Goal: Task Accomplishment & Management: Use online tool/utility

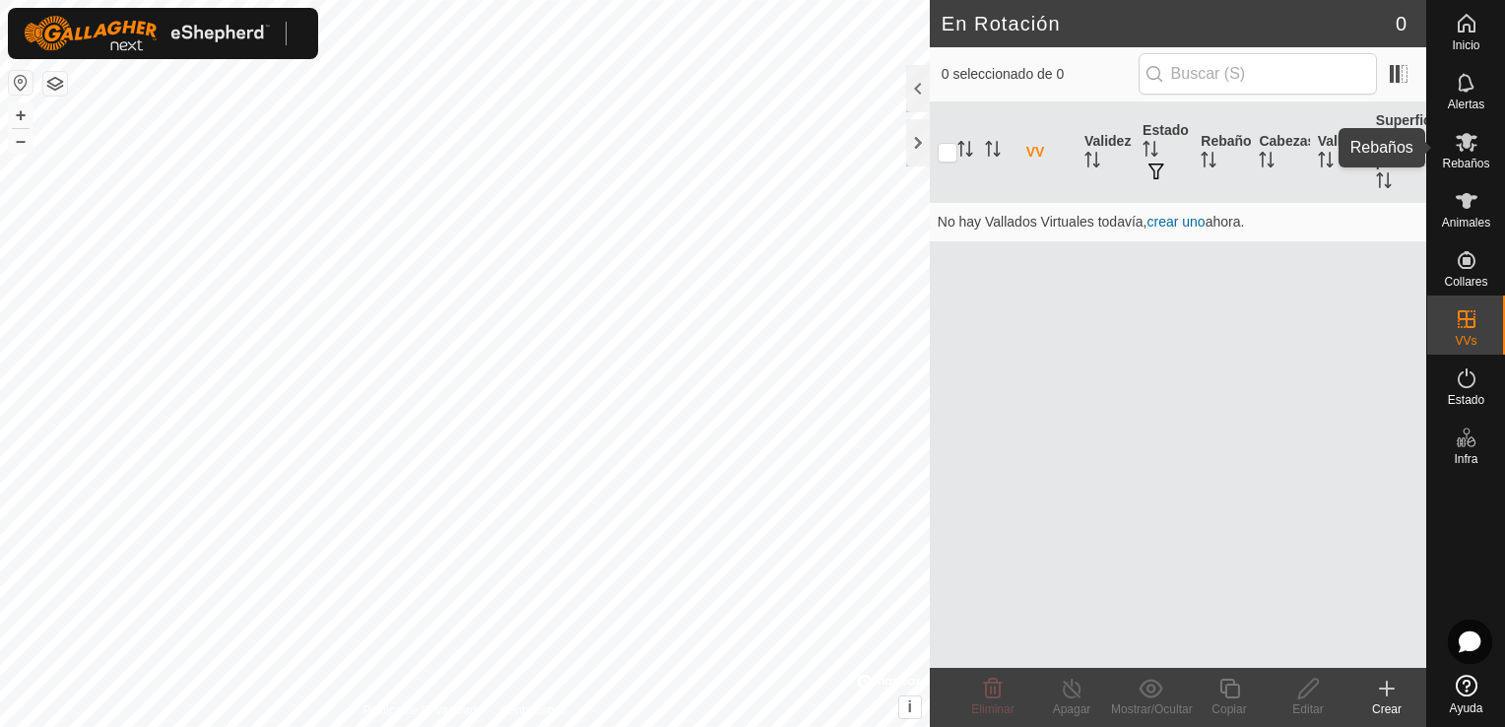
click at [1487, 143] on div "Rebaños" at bounding box center [1466, 147] width 78 height 59
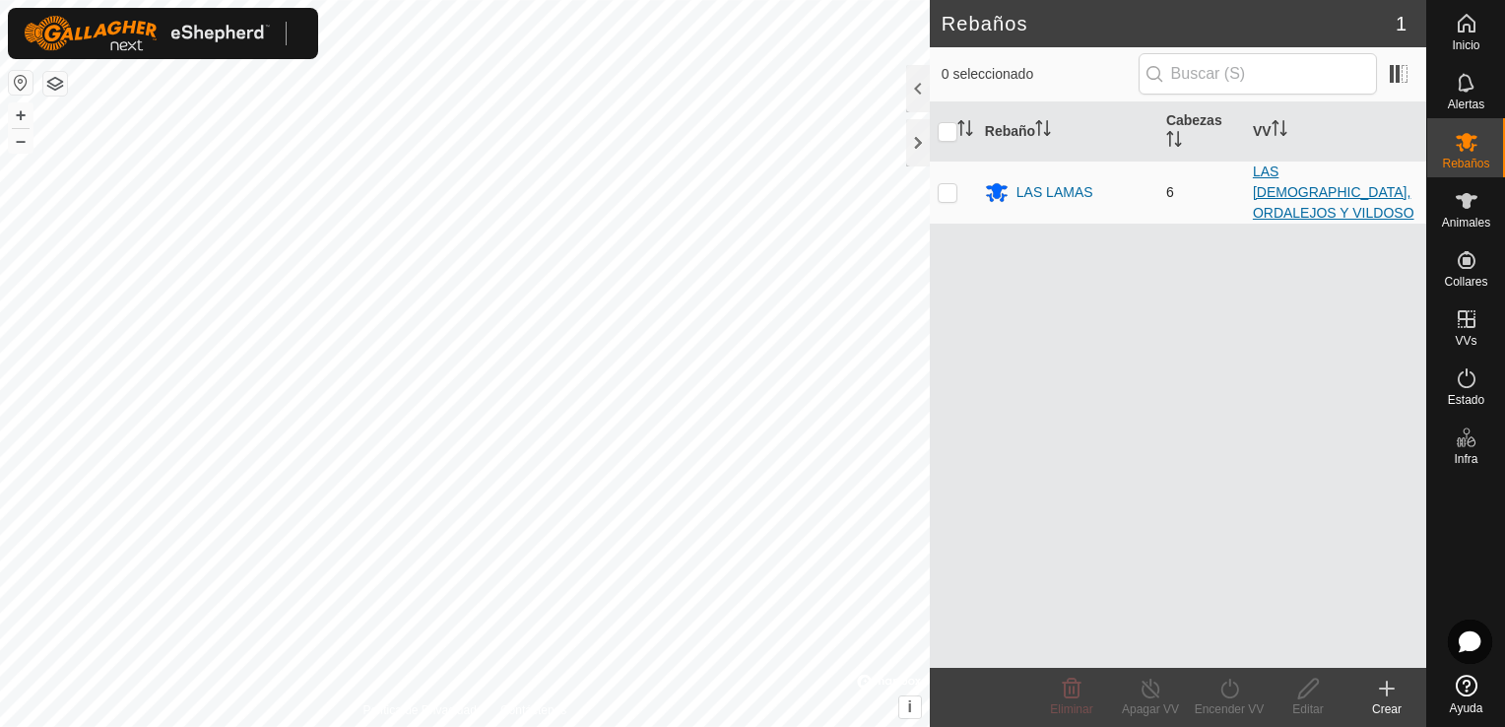
click at [1299, 187] on link "LAS [DEMOGRAPHIC_DATA], ORDALEJOS Y VILDOSO" at bounding box center [1332, 191] width 161 height 57
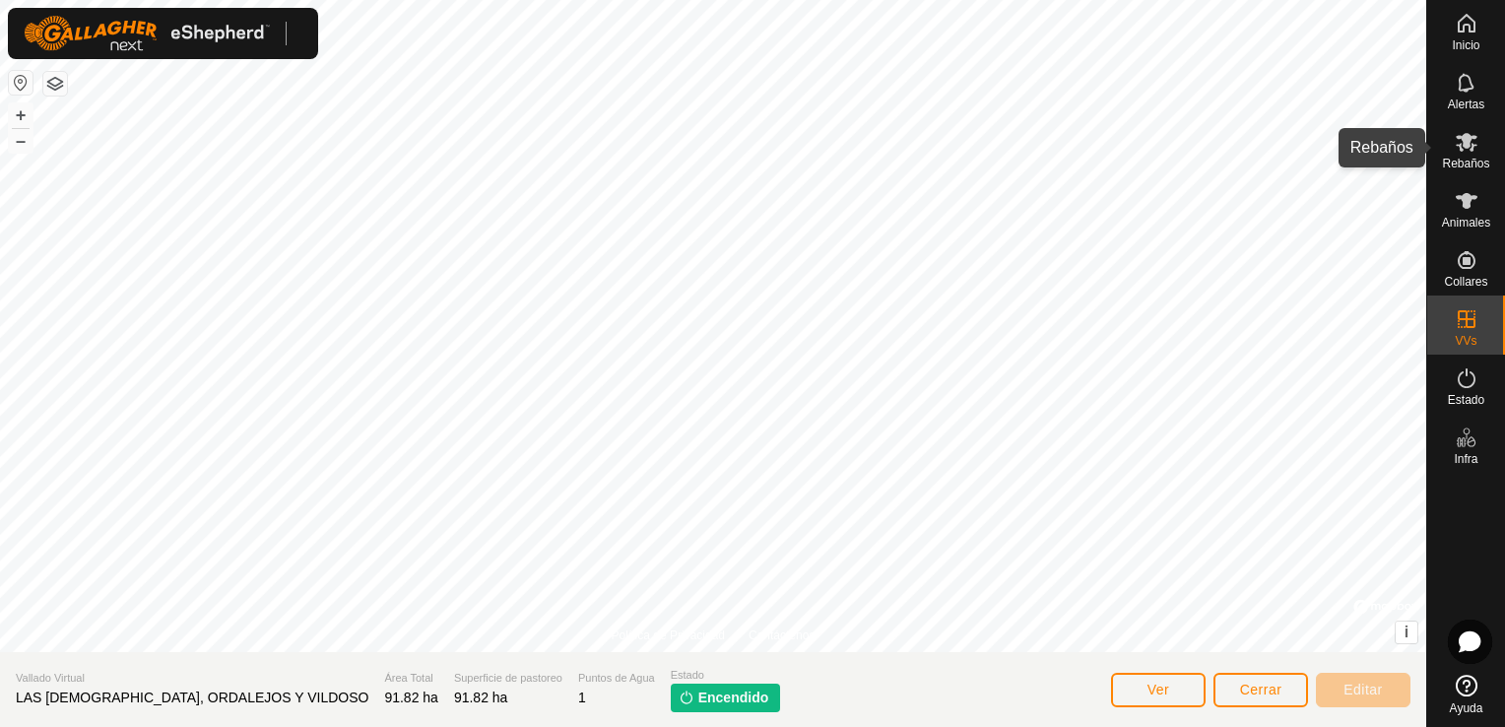
click at [1472, 152] on icon at bounding box center [1466, 142] width 24 height 24
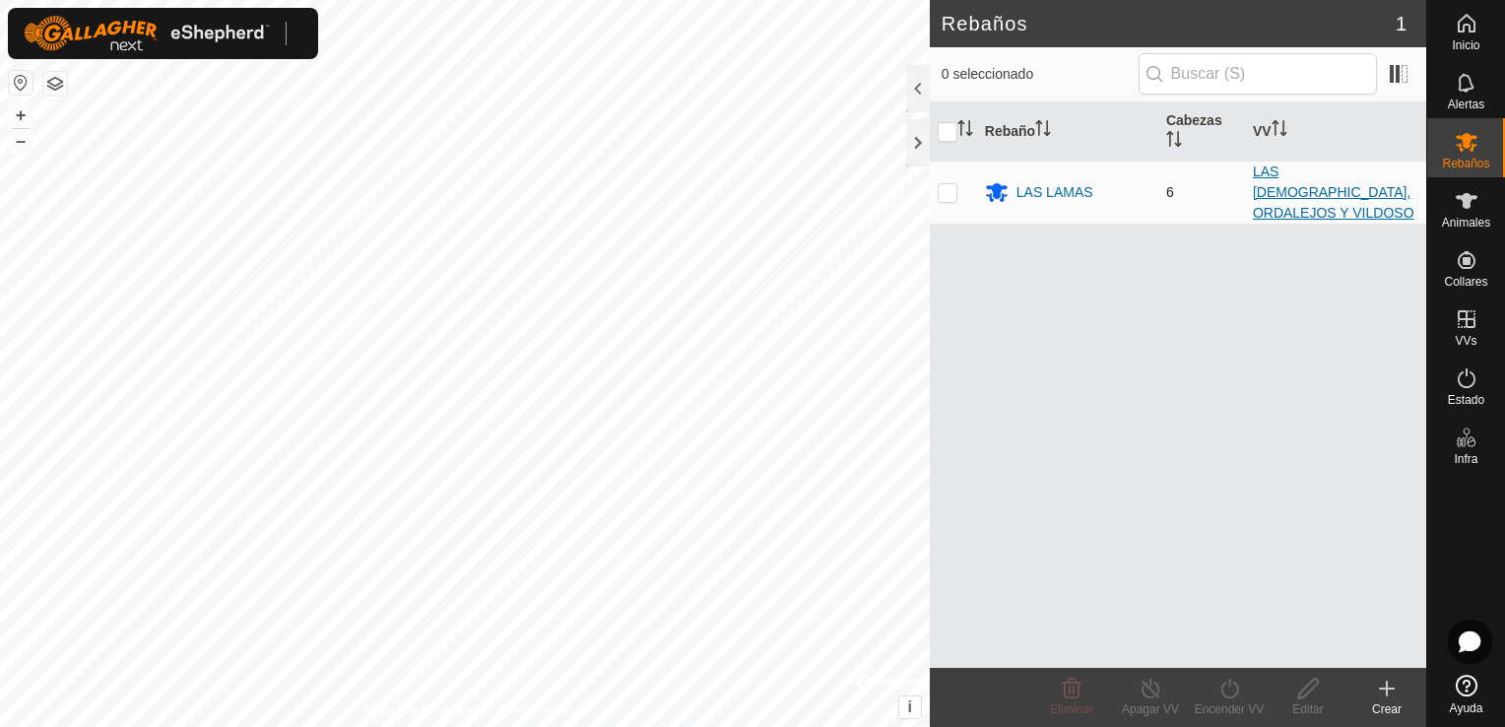
click at [1304, 167] on link "LAS [DEMOGRAPHIC_DATA], ORDALEJOS Y VILDOSO" at bounding box center [1332, 191] width 161 height 57
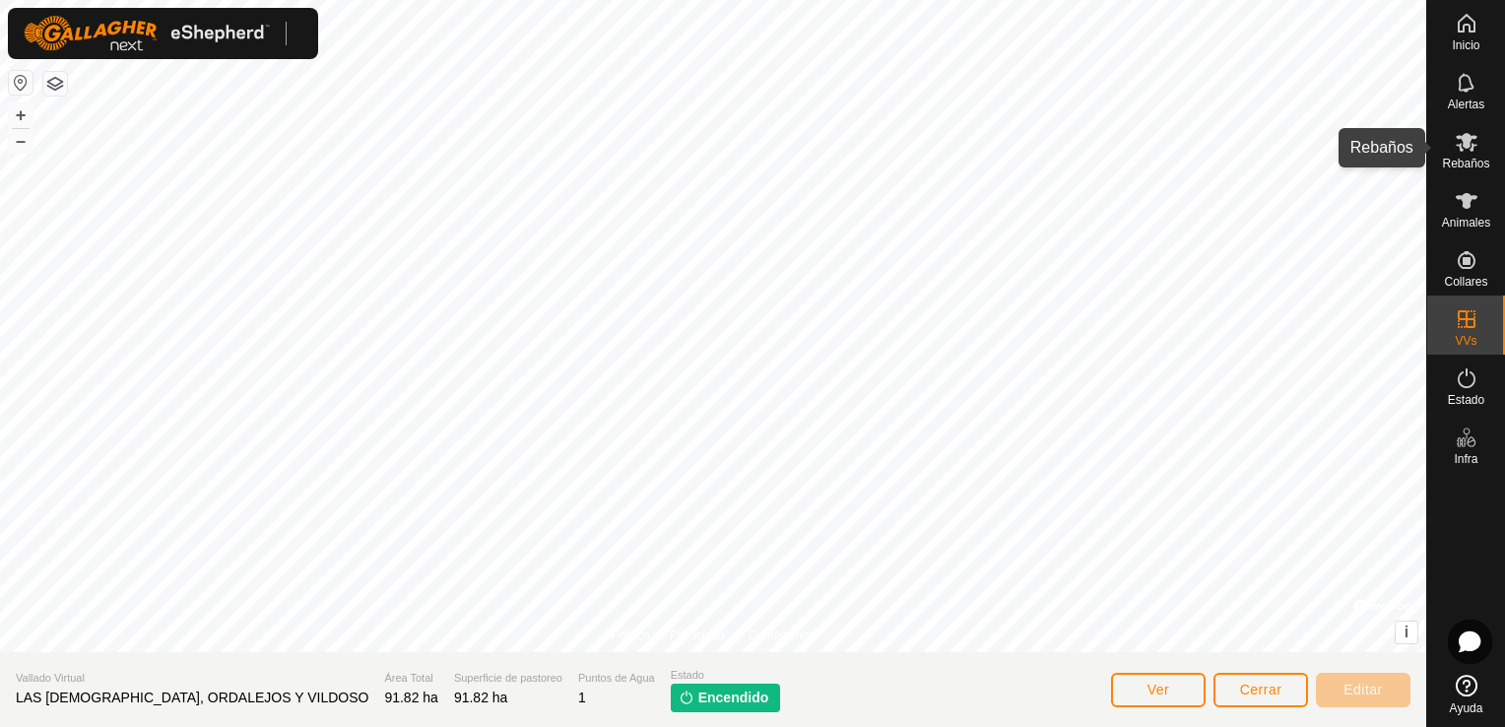
click at [1474, 148] on icon at bounding box center [1466, 142] width 24 height 24
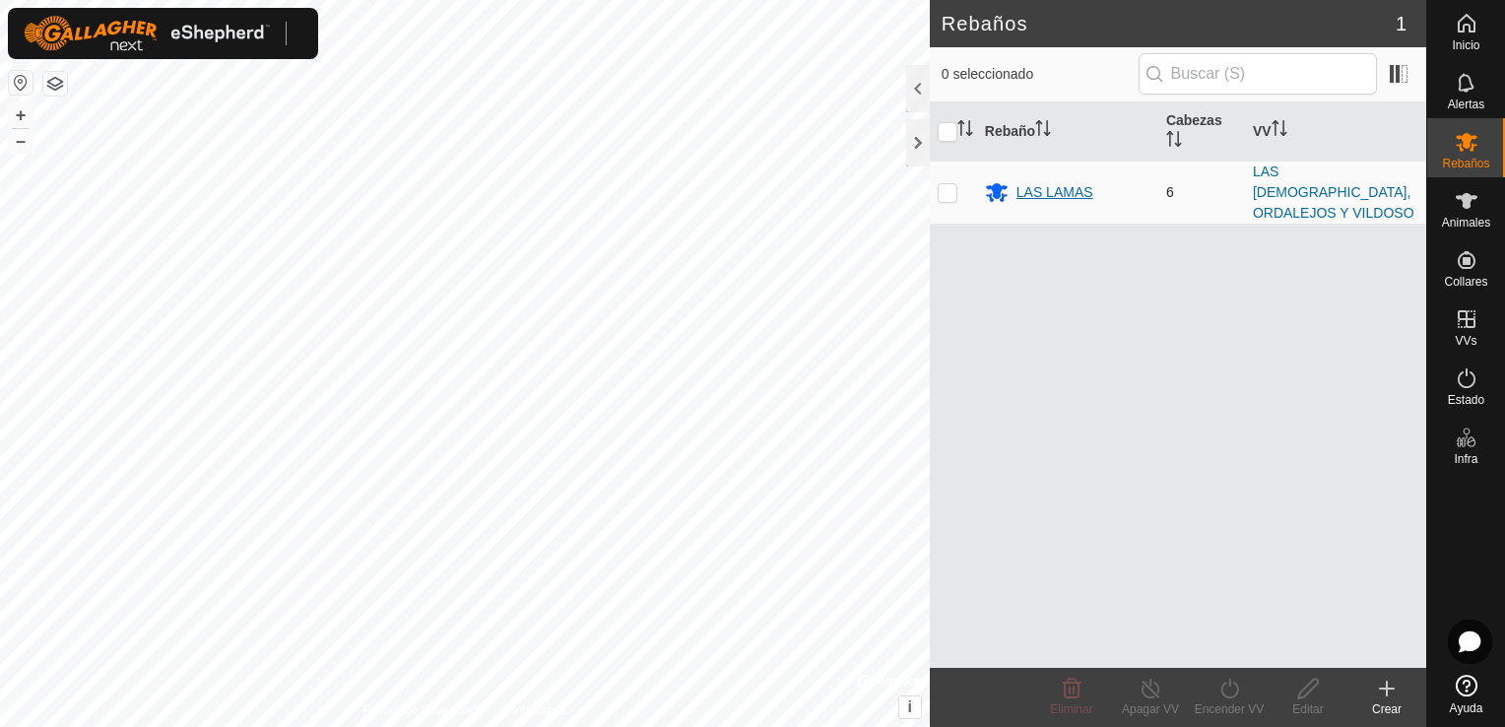
click at [1075, 182] on div "LAS LAMAS" at bounding box center [1054, 192] width 77 height 21
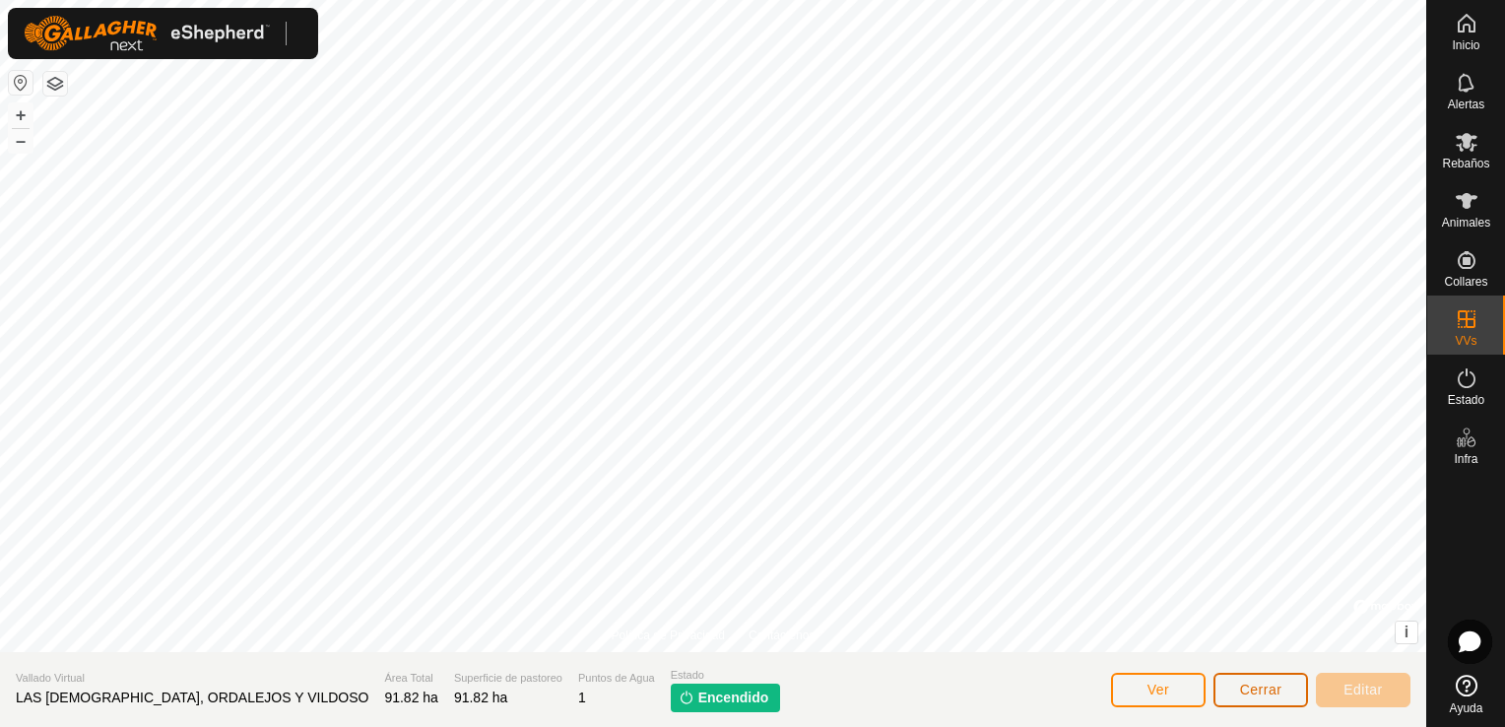
click at [1272, 686] on span "Cerrar" at bounding box center [1261, 689] width 42 height 16
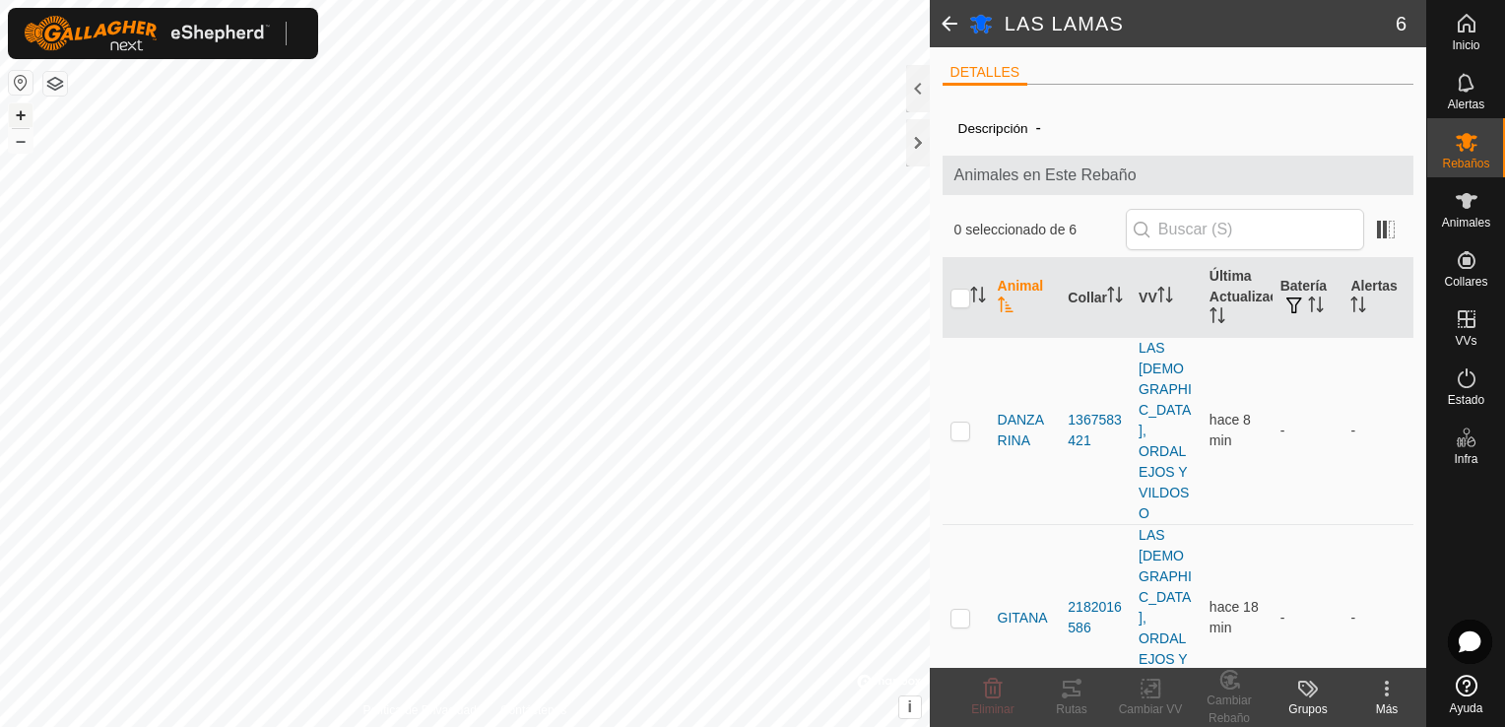
click at [22, 116] on button "+" at bounding box center [21, 115] width 24 height 24
click at [965, 422] on p-checkbox at bounding box center [960, 430] width 20 height 16
click at [1061, 700] on div "Rutas" at bounding box center [1071, 709] width 79 height 18
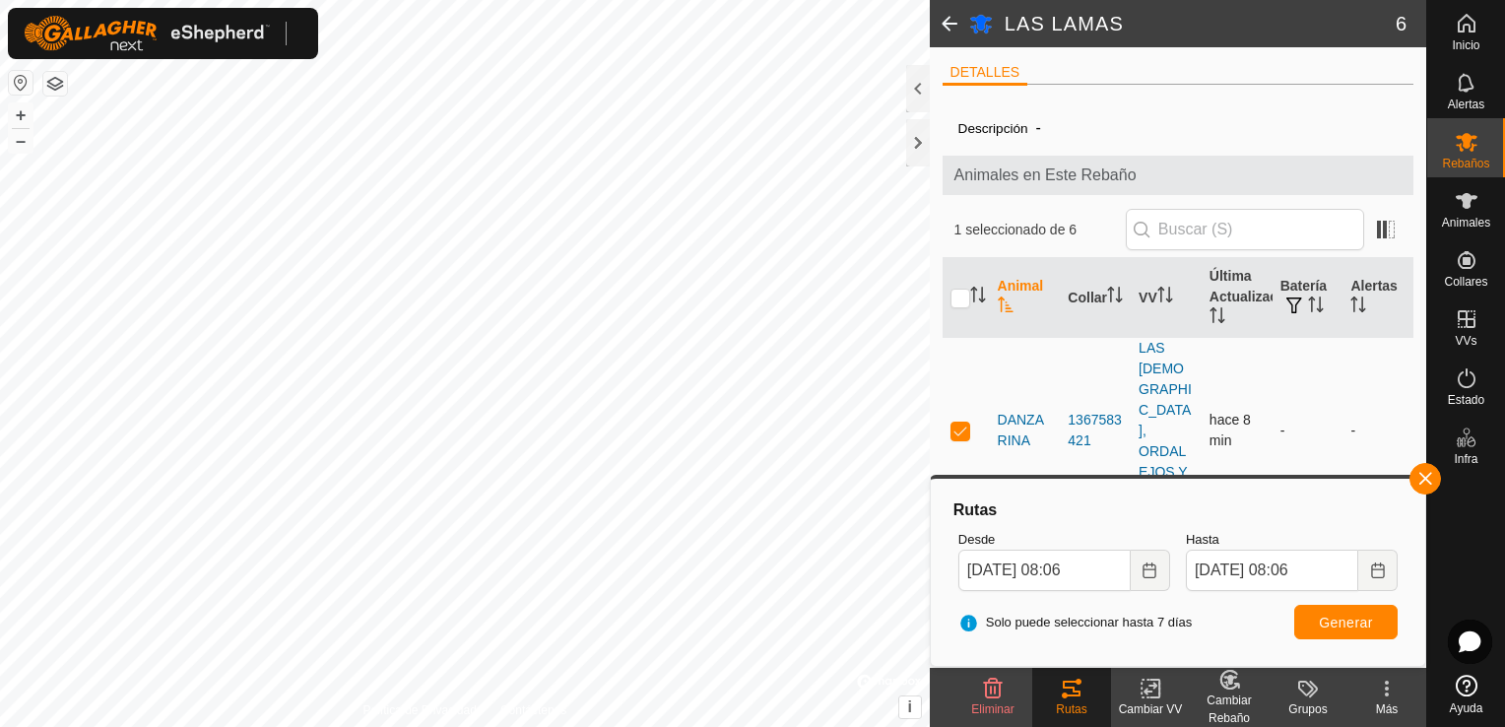
drag, startPoint x: 1422, startPoint y: 475, endPoint x: 975, endPoint y: 364, distance: 460.4
click at [975, 364] on body "Inicio Alertas Rebaños Animales Collares VVs Estado Infra Ayuda LAS LAMAS 6 DET…" at bounding box center [752, 363] width 1505 height 727
click at [954, 422] on p-checkbox at bounding box center [960, 430] width 20 height 16
checkbox input "false"
click at [1426, 470] on button "button" at bounding box center [1425, 479] width 32 height 32
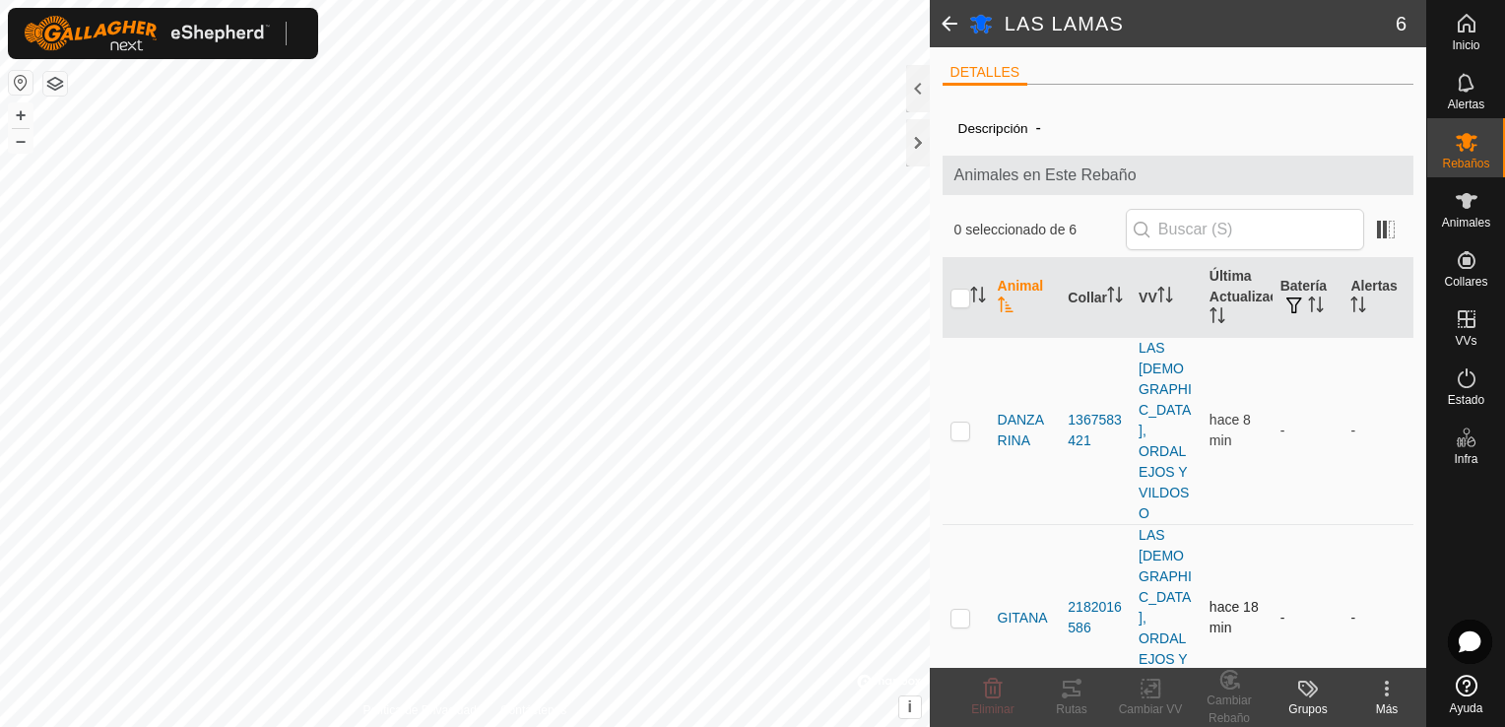
click at [961, 610] on p-checkbox at bounding box center [960, 618] width 20 height 16
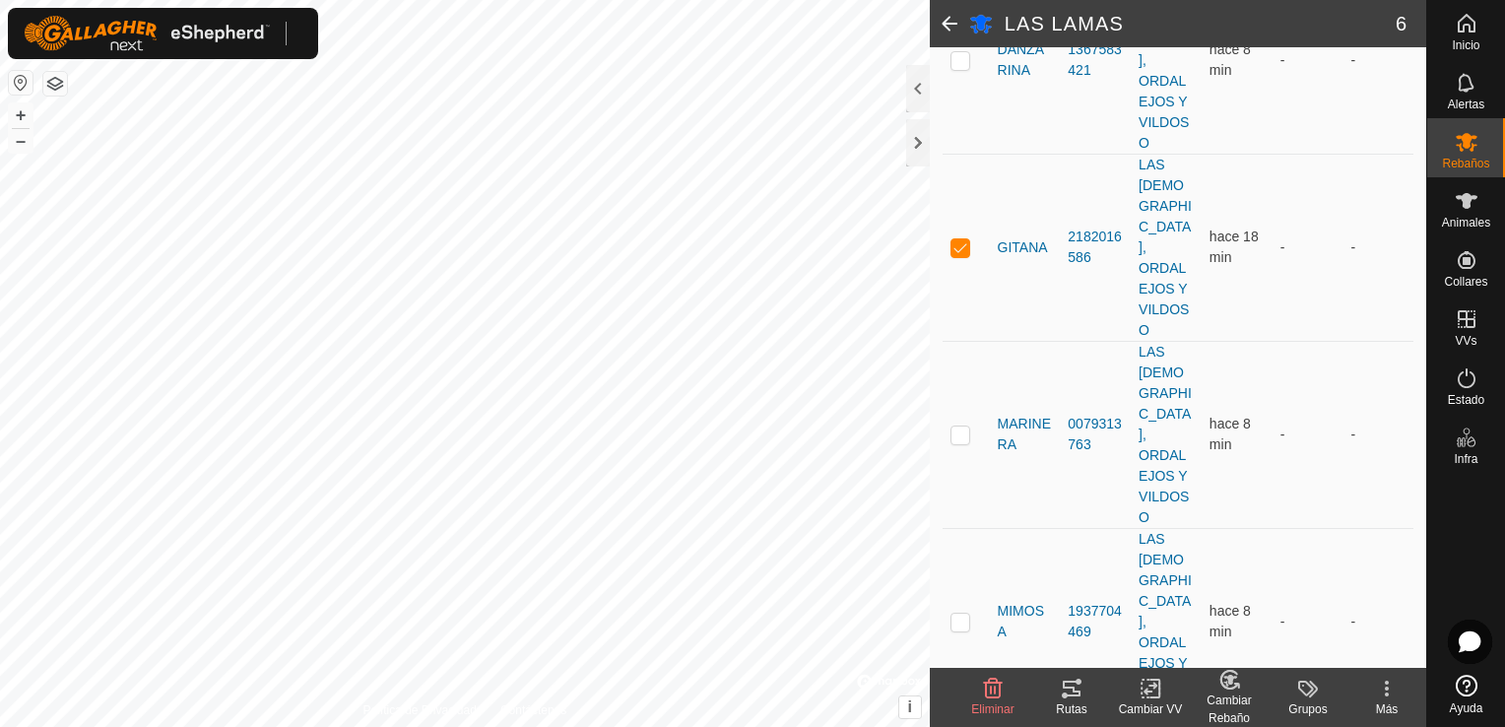
scroll to position [406, 0]
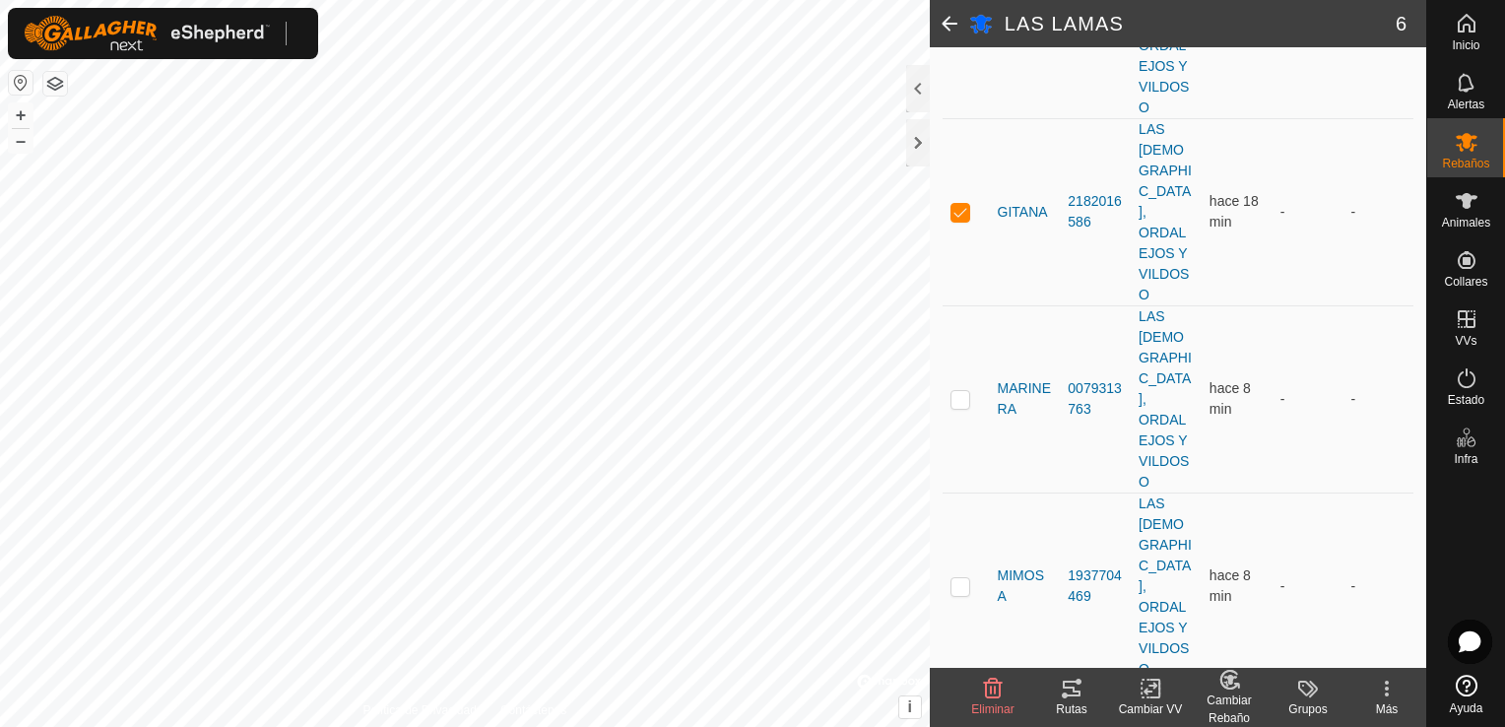
click at [1059, 699] on tracks-svg-icon at bounding box center [1071, 688] width 79 height 24
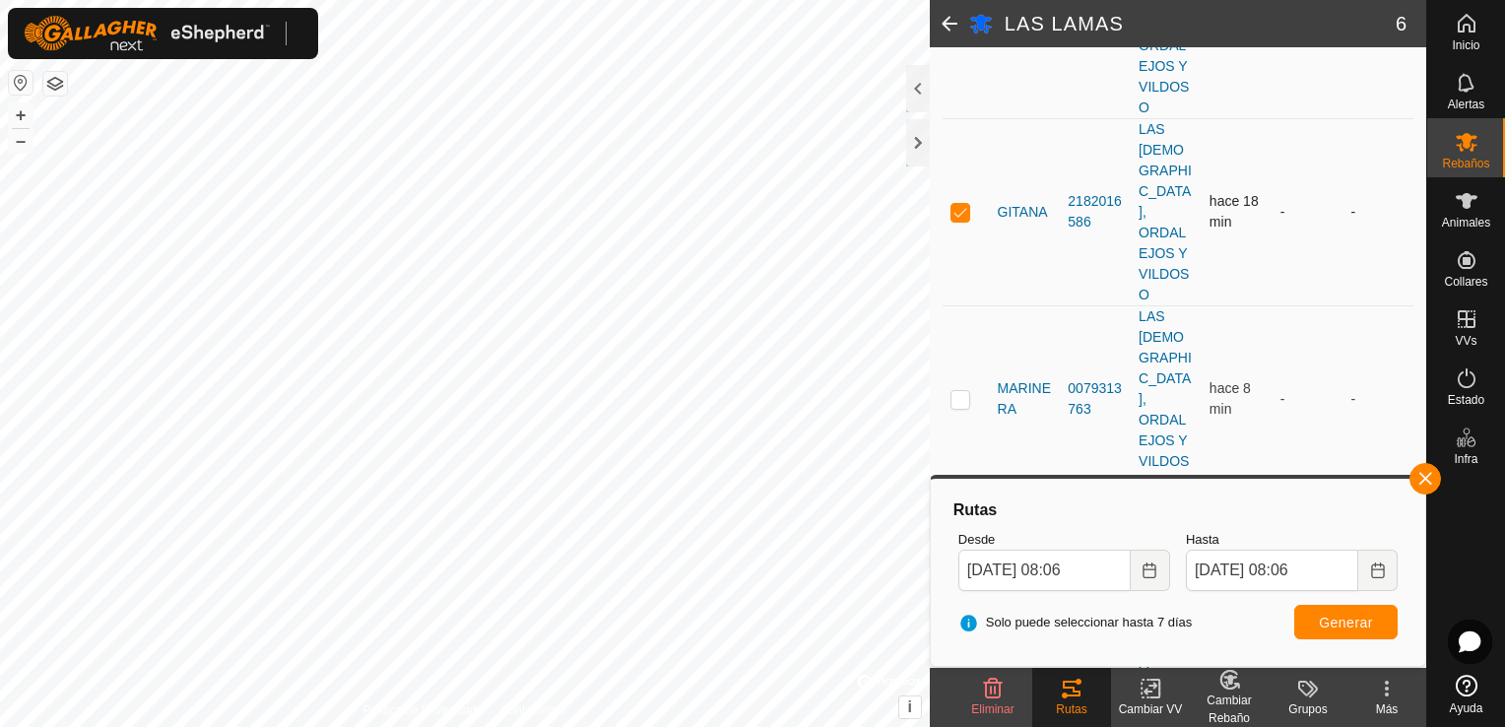
click at [954, 204] on p-checkbox at bounding box center [960, 212] width 20 height 16
checkbox input "false"
click at [953, 391] on p-checkbox at bounding box center [960, 399] width 20 height 16
checkbox input "true"
click at [1066, 699] on icon at bounding box center [1071, 688] width 24 height 24
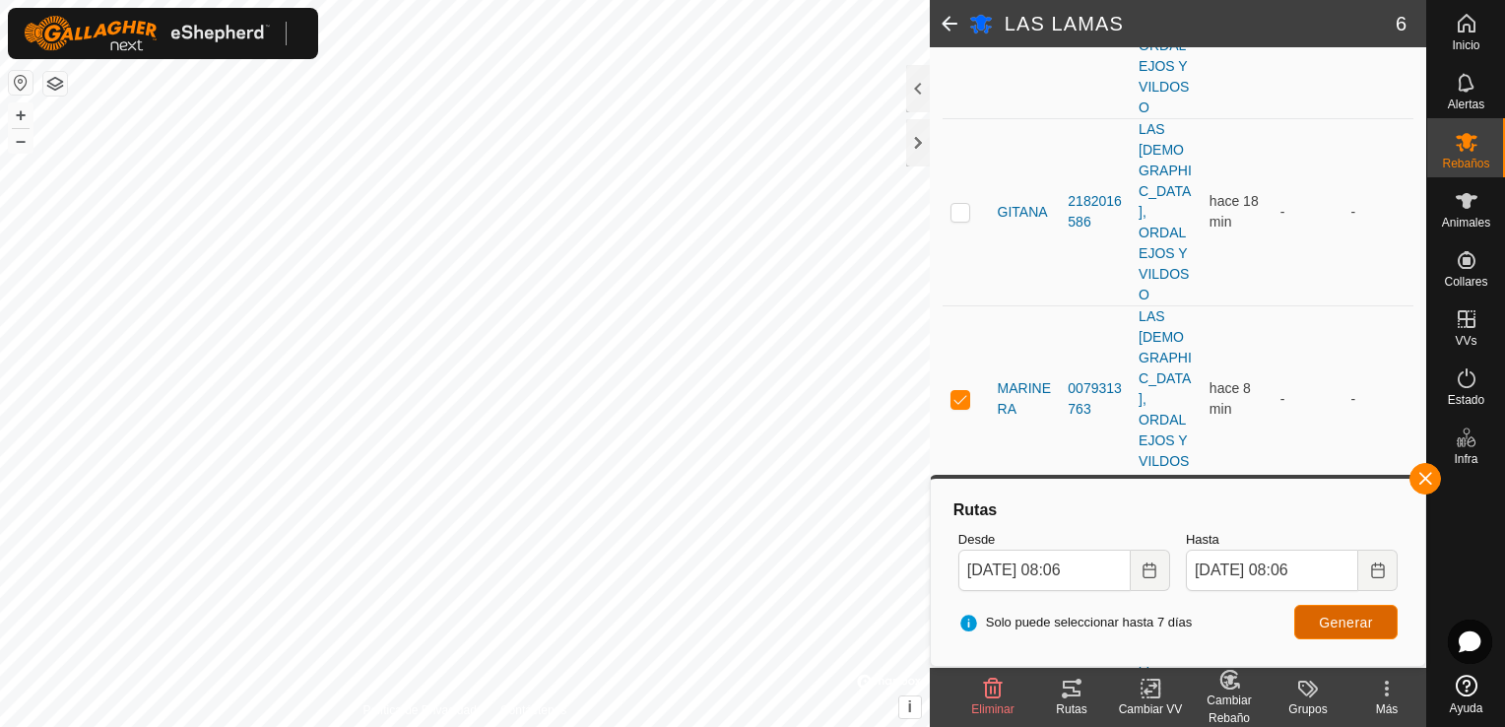
click at [1348, 621] on span "Generar" at bounding box center [1345, 622] width 54 height 16
click at [1425, 483] on button "button" at bounding box center [1425, 479] width 32 height 32
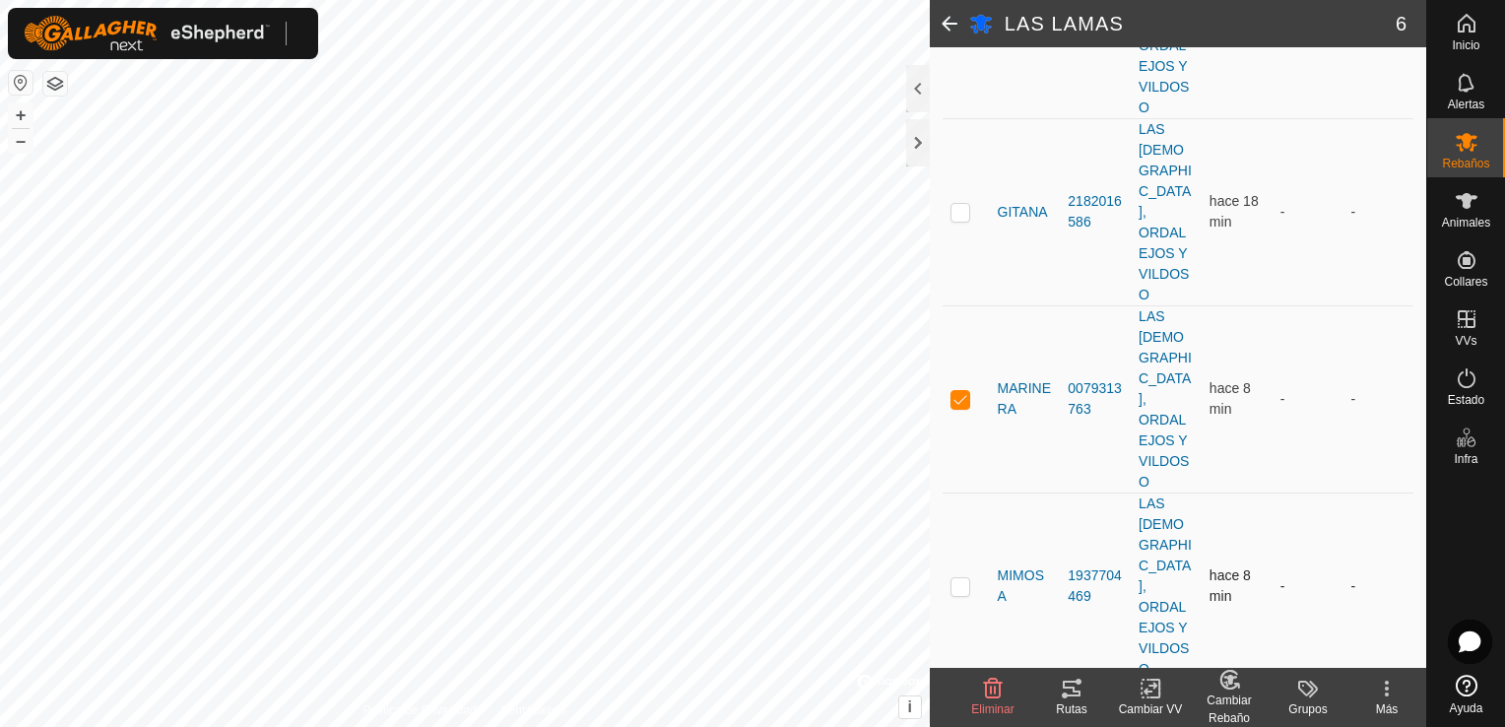
click at [958, 492] on td at bounding box center [965, 585] width 47 height 187
checkbox input "true"
click at [963, 391] on p-checkbox at bounding box center [960, 399] width 20 height 16
checkbox input "false"
click at [1065, 695] on icon at bounding box center [1071, 688] width 18 height 16
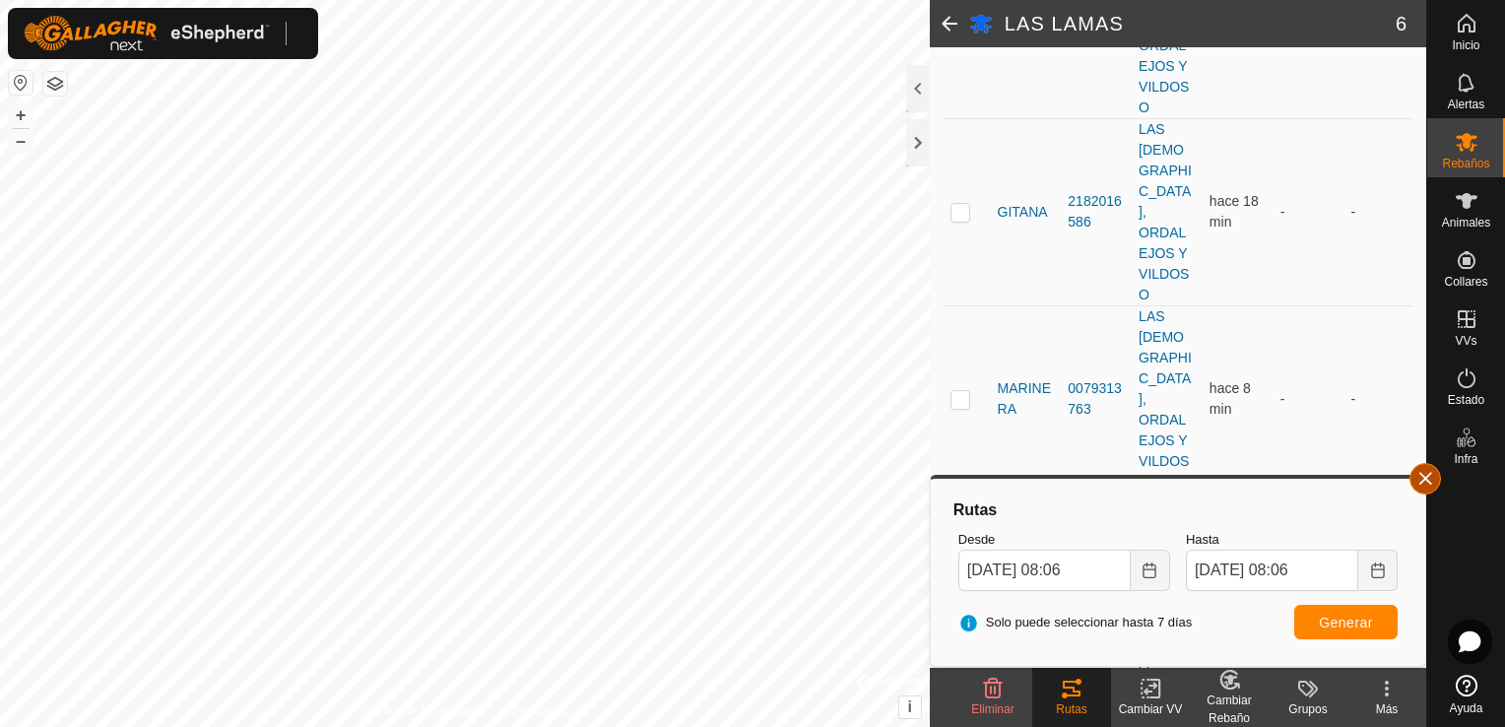
click at [1425, 479] on button "button" at bounding box center [1425, 479] width 32 height 32
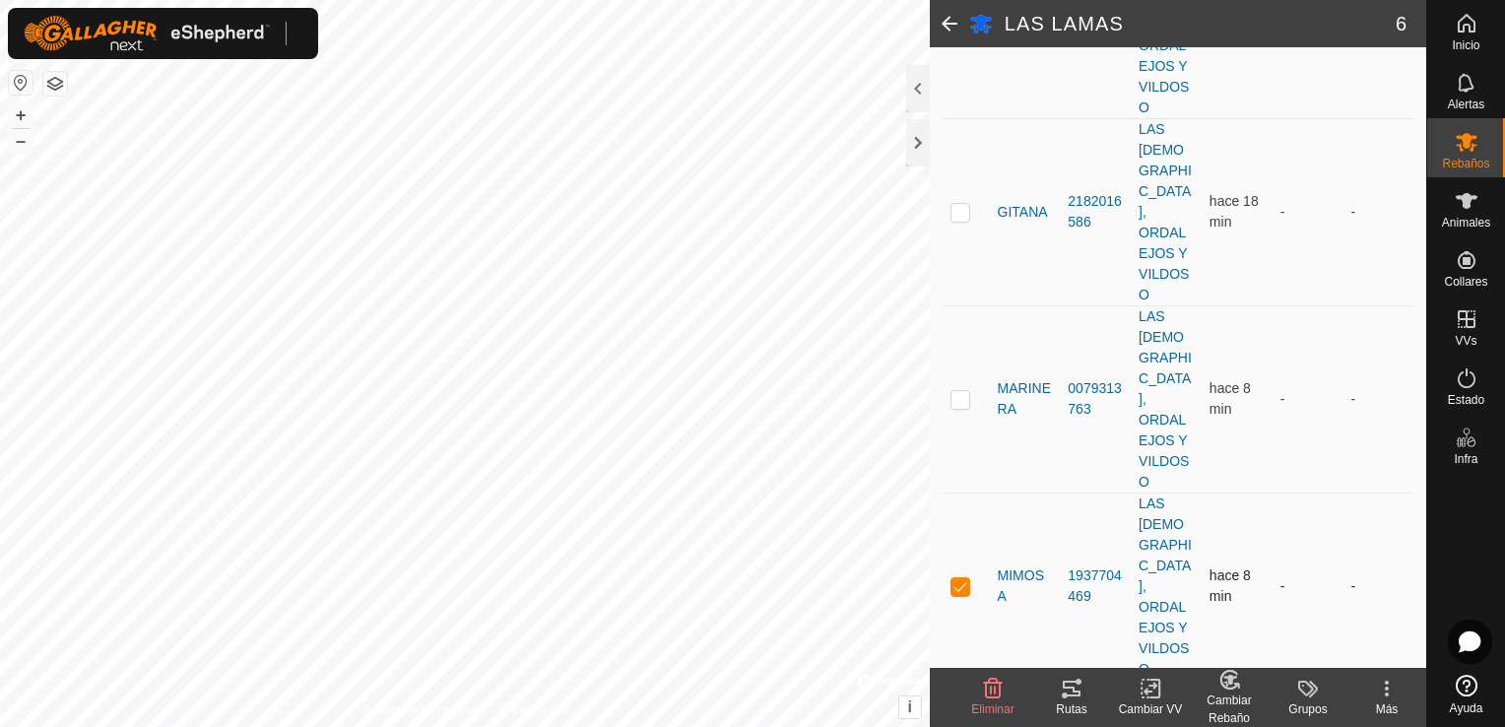
click at [953, 578] on p-checkbox at bounding box center [960, 586] width 20 height 16
checkbox input "false"
click at [1062, 695] on icon at bounding box center [1071, 688] width 18 height 16
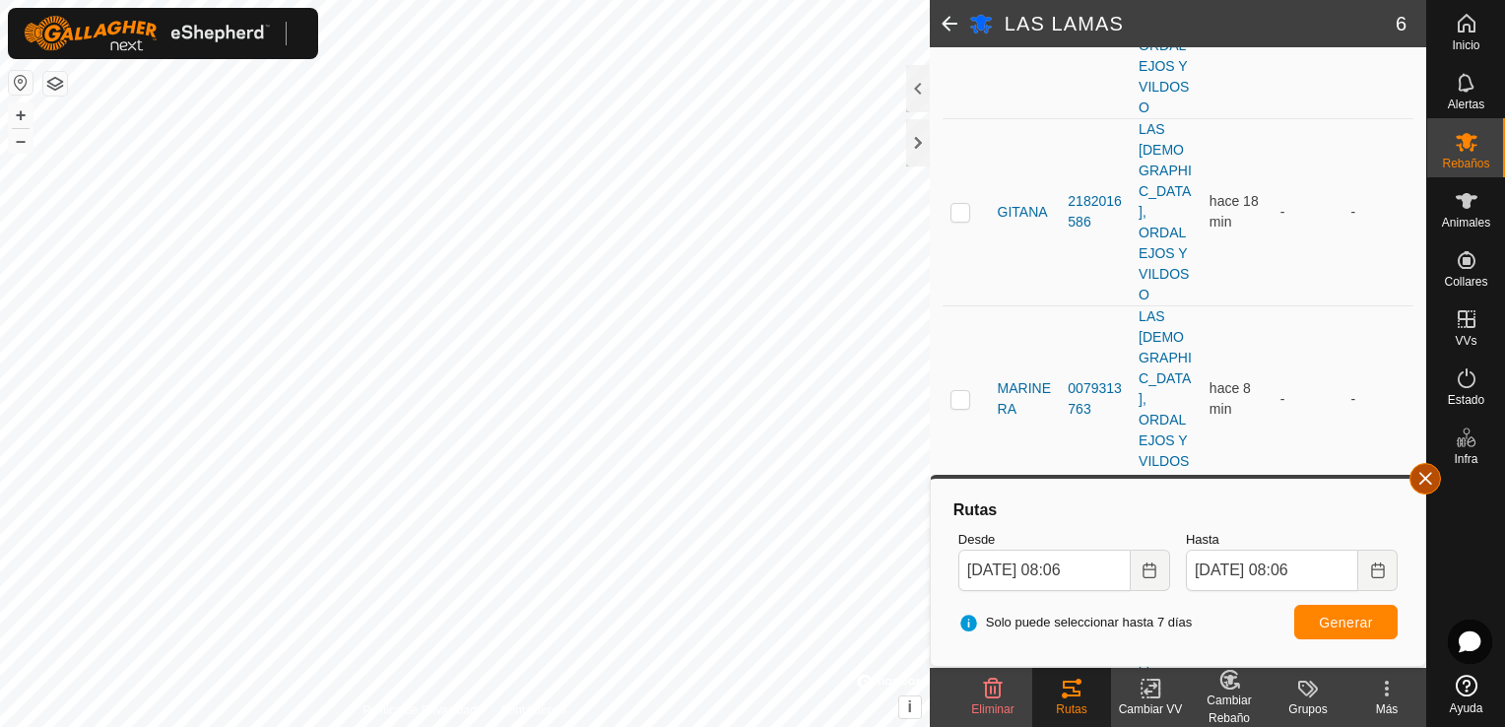
click at [1429, 476] on button "button" at bounding box center [1425, 479] width 32 height 32
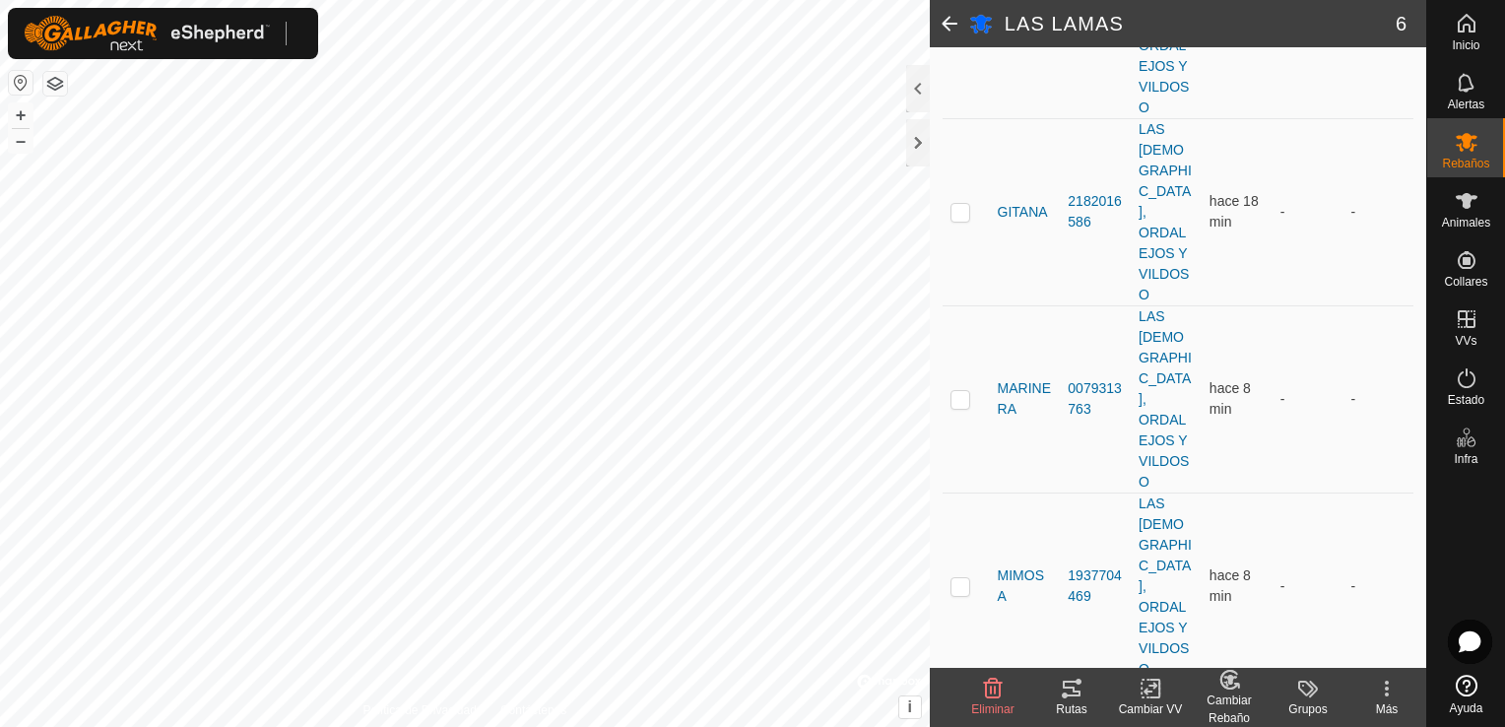
checkbox input "false"
checkbox input "true"
click at [1080, 693] on icon at bounding box center [1071, 688] width 24 height 24
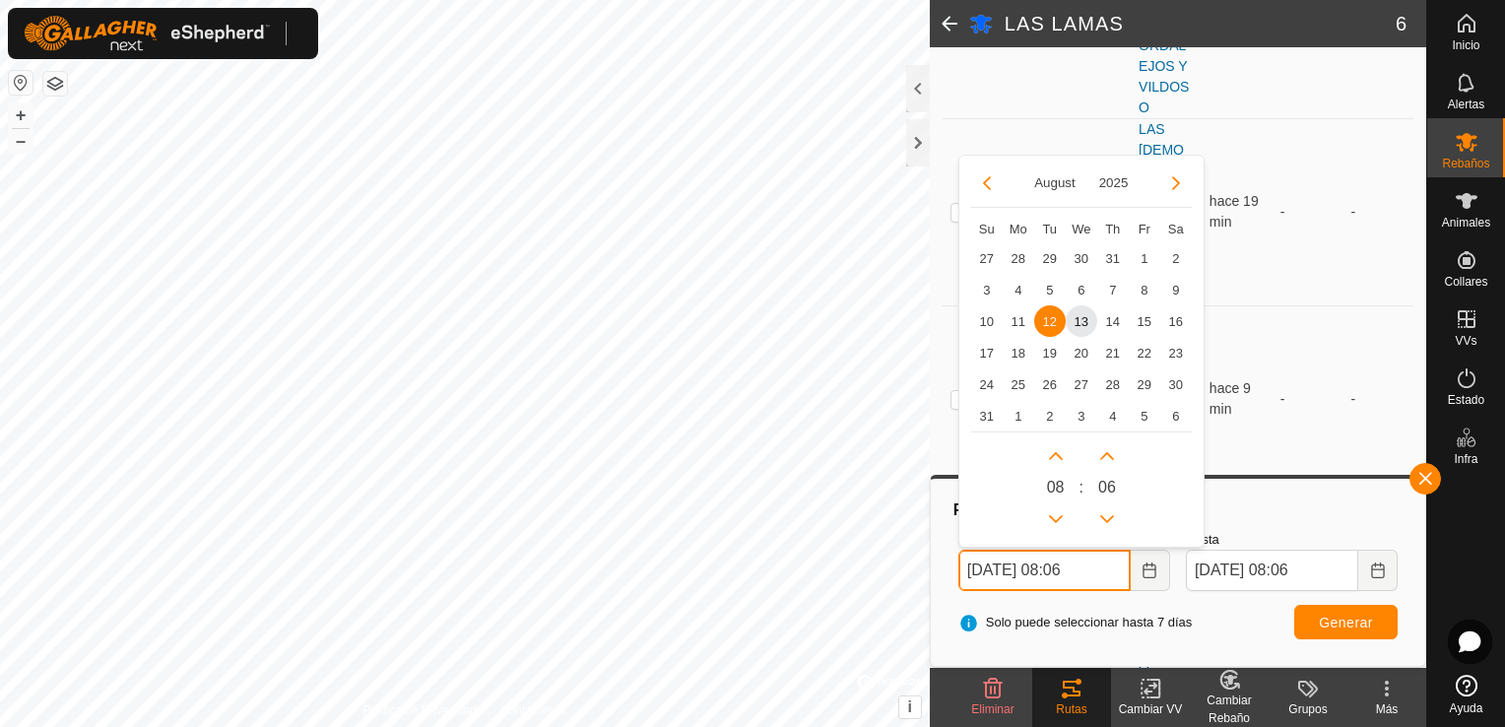
click at [1015, 570] on input "[DATE] 08:06" at bounding box center [1044, 569] width 172 height 41
click at [981, 313] on span "10" at bounding box center [987, 321] width 32 height 32
type input "[DATE] 08:06"
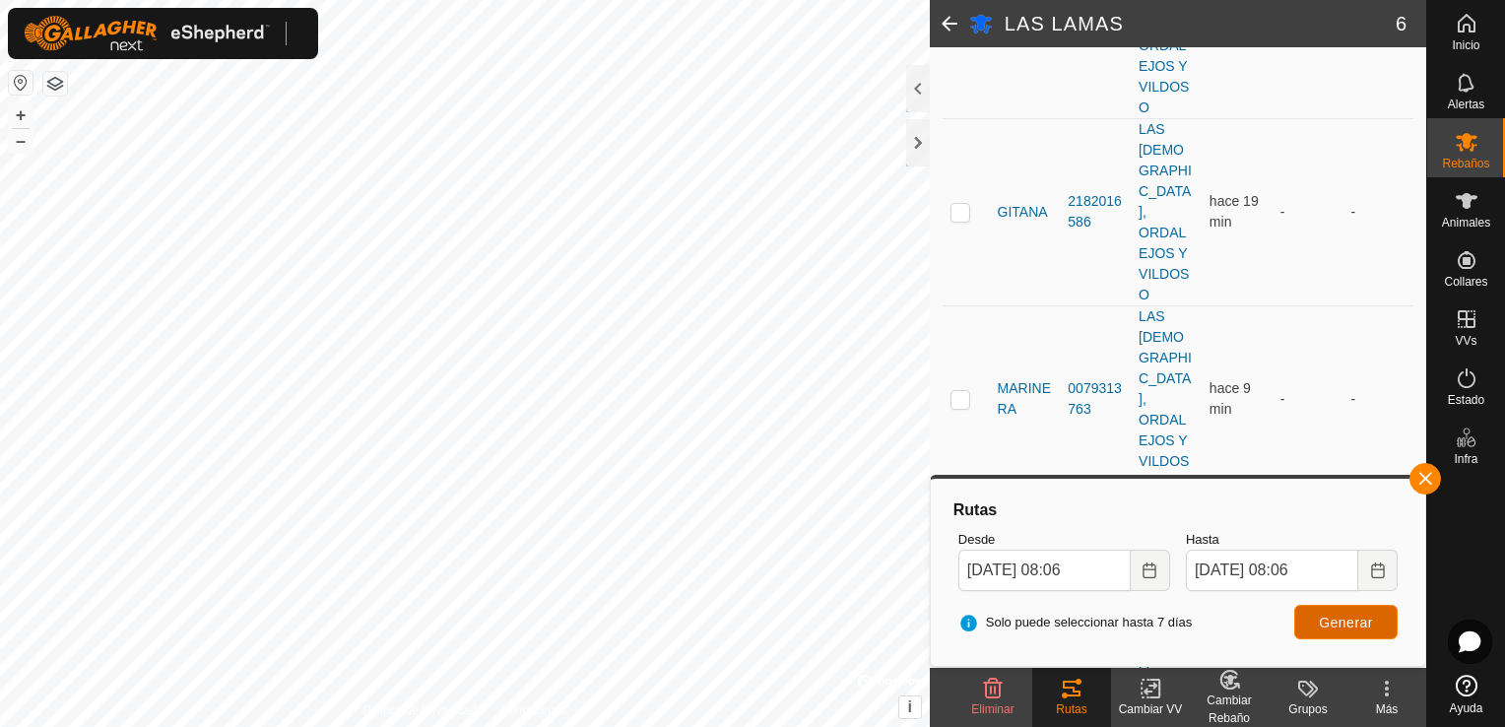
click at [1336, 615] on span "Generar" at bounding box center [1345, 622] width 54 height 16
